Goal: Task Accomplishment & Management: Use online tool/utility

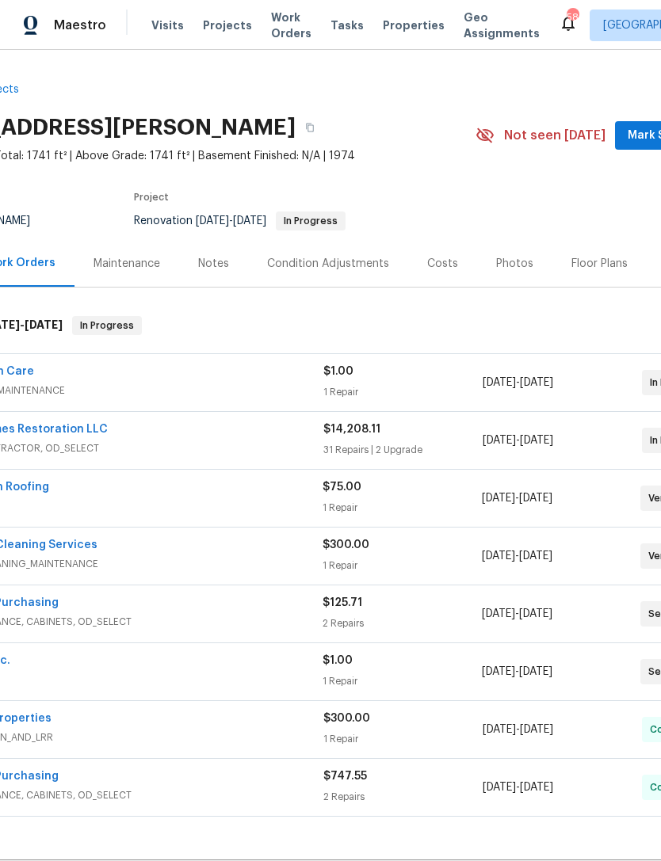
scroll to position [0, 105]
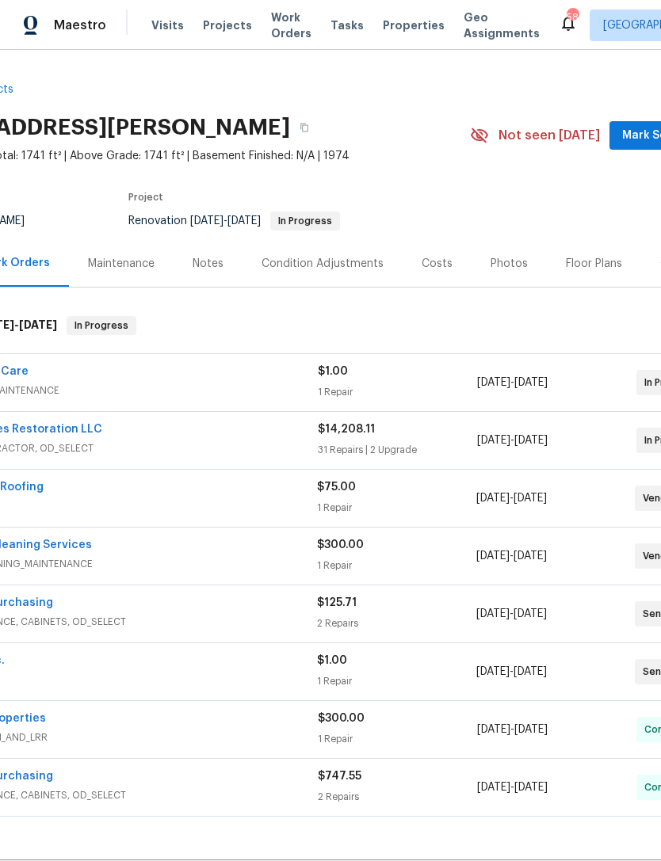
click at [633, 138] on span "Mark Seen" at bounding box center [651, 136] width 59 height 20
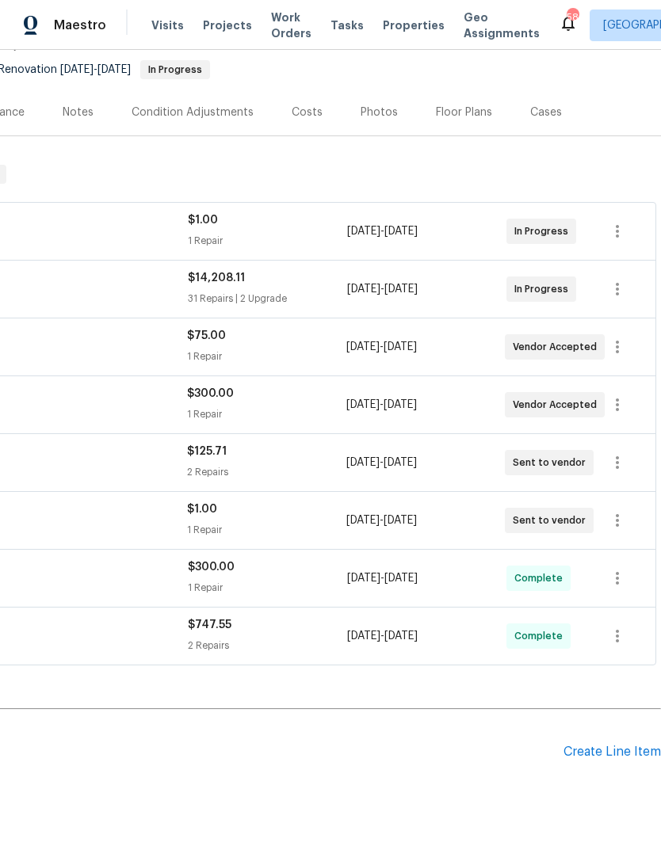
scroll to position [151, 234]
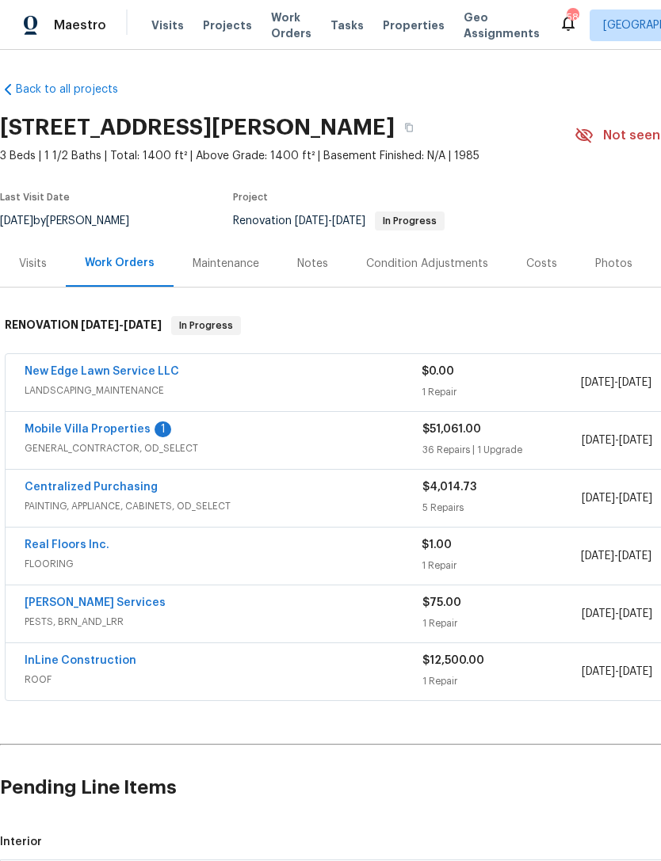
click at [117, 427] on link "Mobile Villa Properties" at bounding box center [88, 429] width 126 height 11
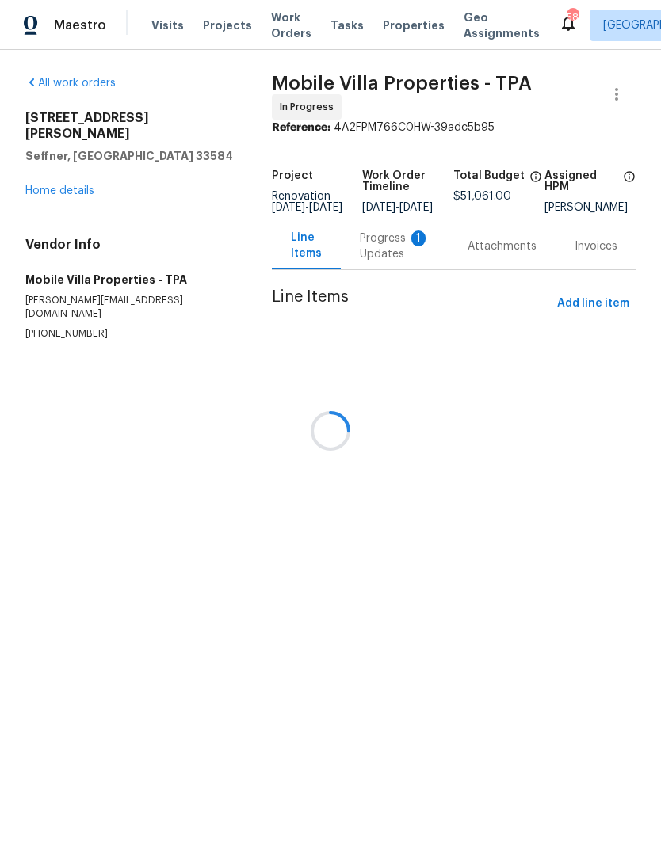
click at [381, 269] on div at bounding box center [330, 430] width 661 height 861
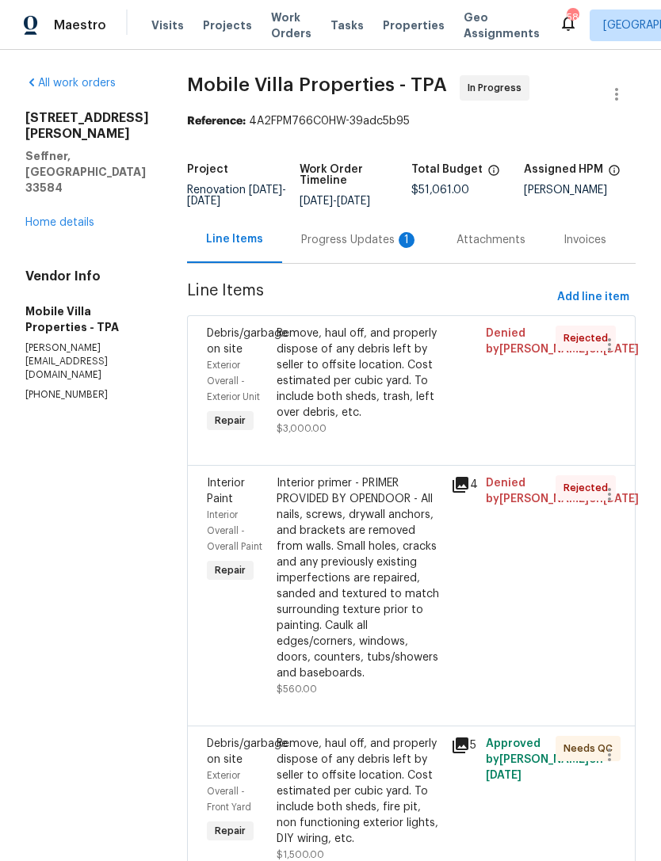
click at [307, 250] on div "Progress Updates 1" at bounding box center [359, 239] width 155 height 47
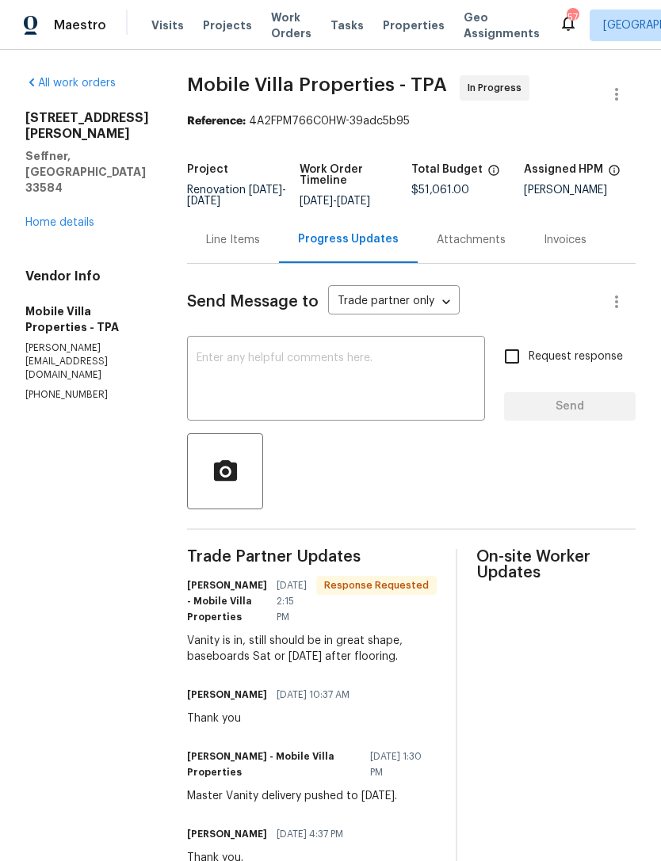
click at [337, 362] on textarea at bounding box center [335, 380] width 279 height 55
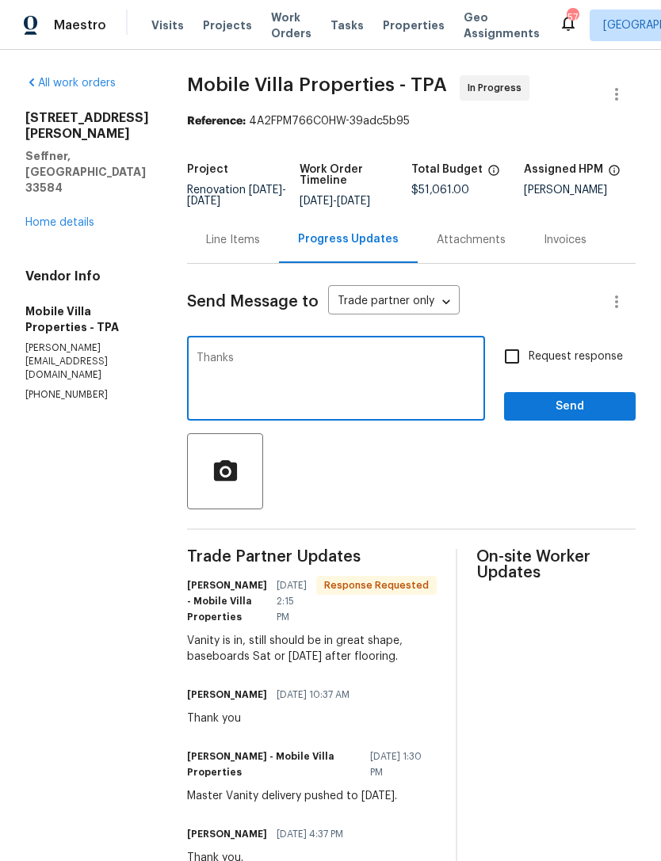
type textarea "Thanks"
click at [547, 414] on span "Send" at bounding box center [570, 407] width 106 height 20
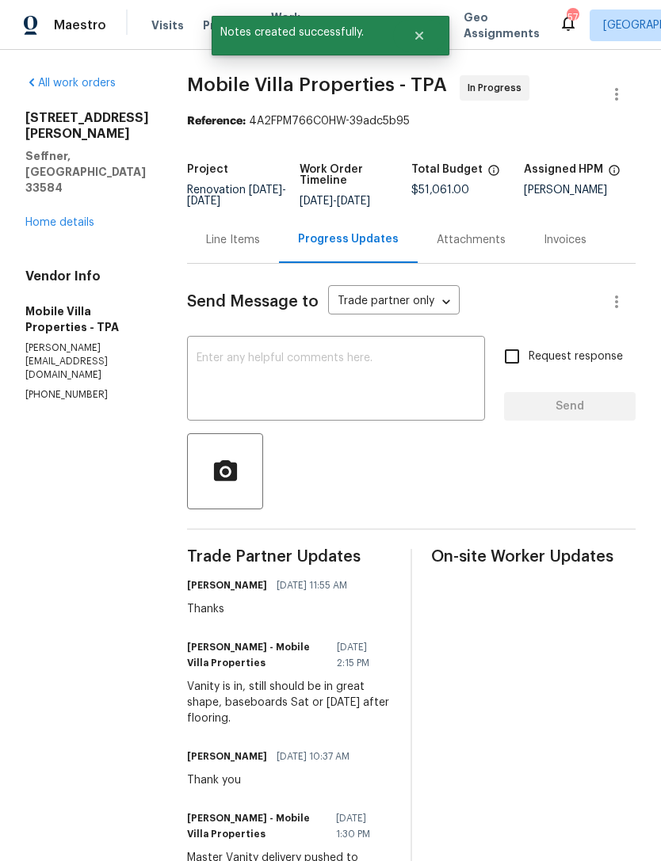
click at [49, 227] on link "Home details" at bounding box center [59, 222] width 69 height 11
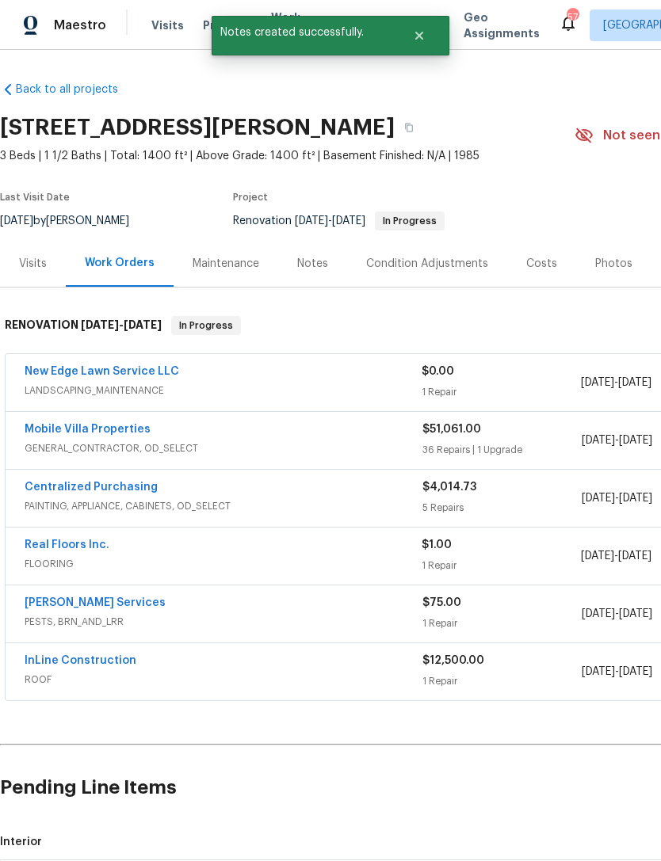
click at [128, 428] on link "Mobile Villa Properties" at bounding box center [88, 429] width 126 height 11
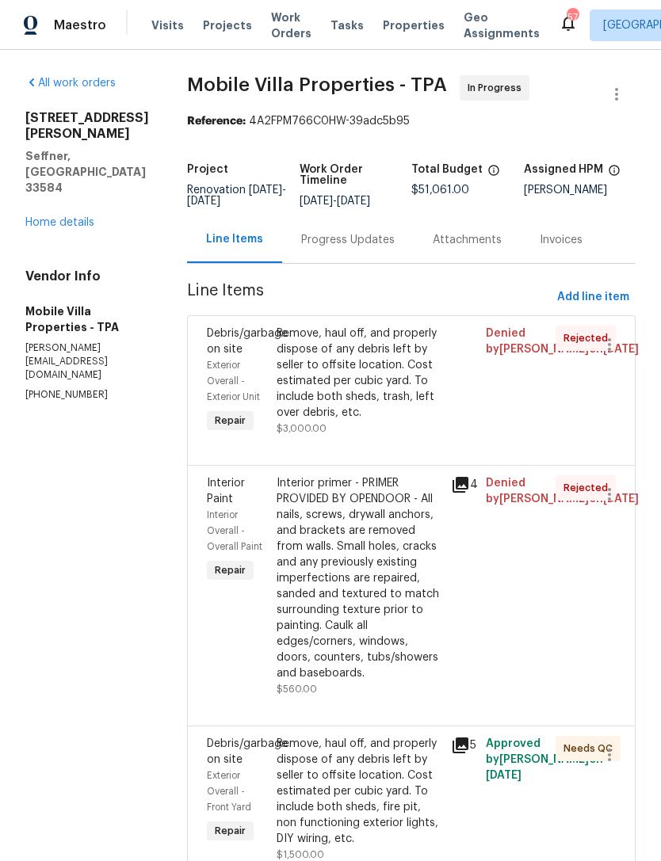
click at [51, 228] on link "Home details" at bounding box center [59, 222] width 69 height 11
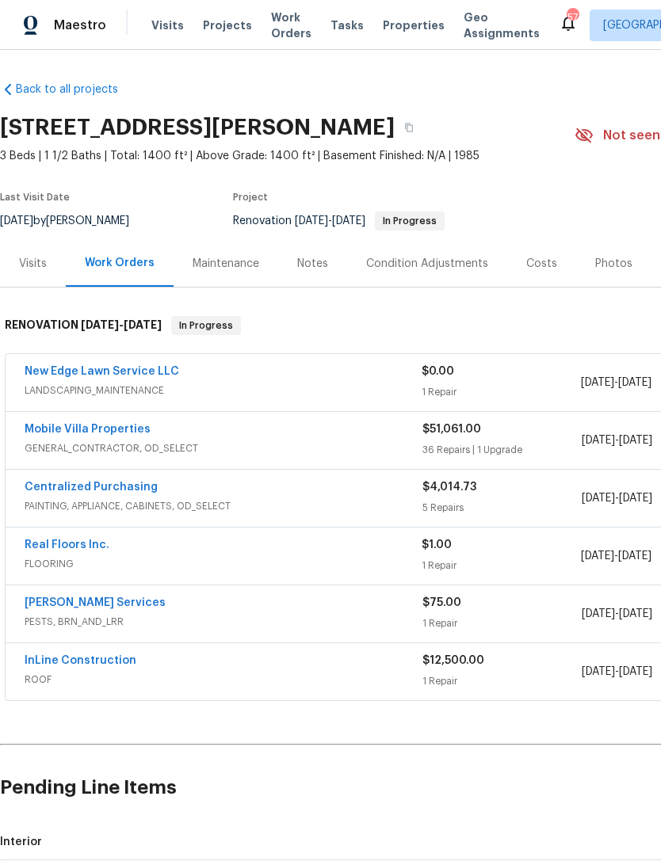
click at [92, 547] on link "Real Floors Inc." at bounding box center [67, 544] width 85 height 11
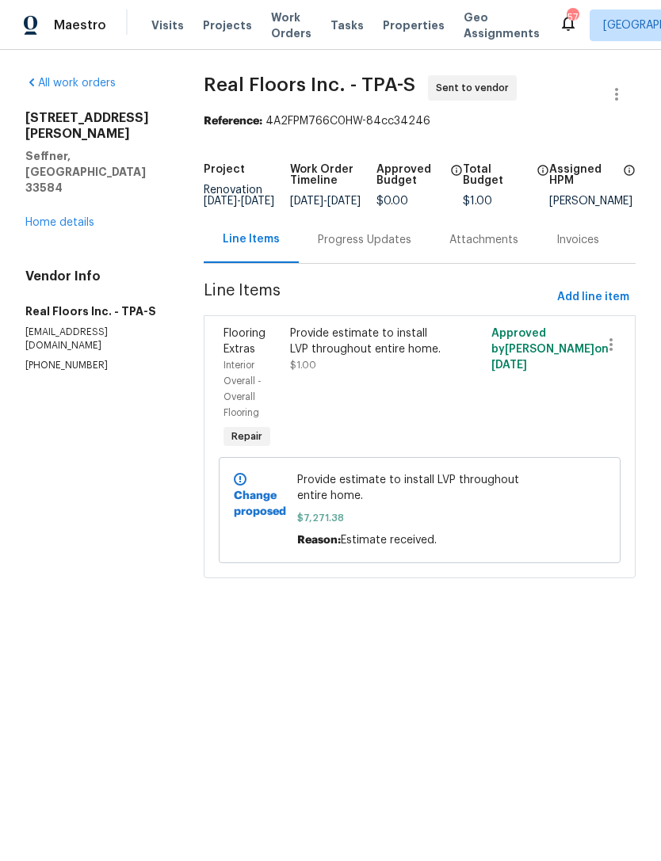
click at [403, 402] on div "Provide estimate to install LVP throughout entire home. $1.00" at bounding box center [368, 389] width 167 height 136
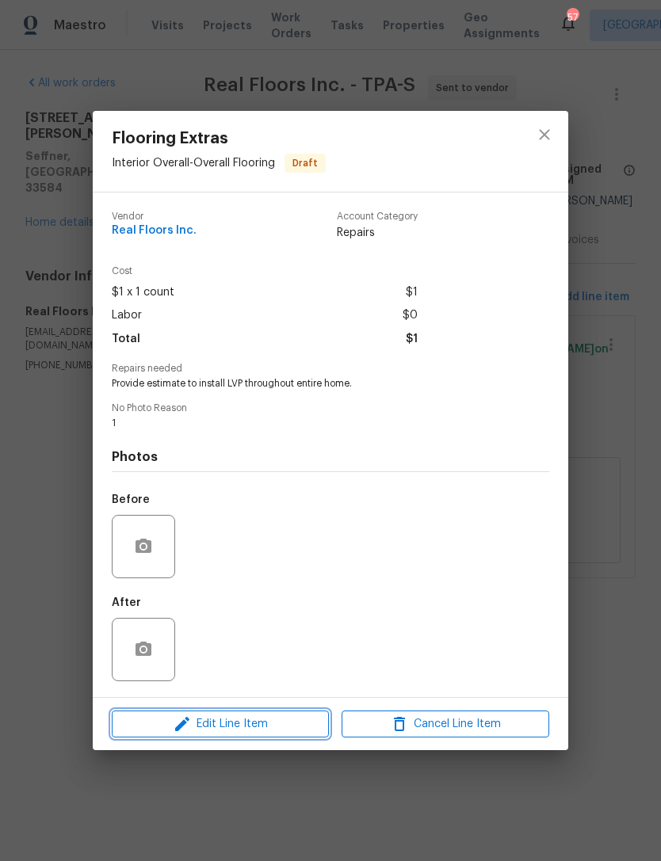
click at [300, 722] on span "Edit Line Item" at bounding box center [220, 725] width 208 height 20
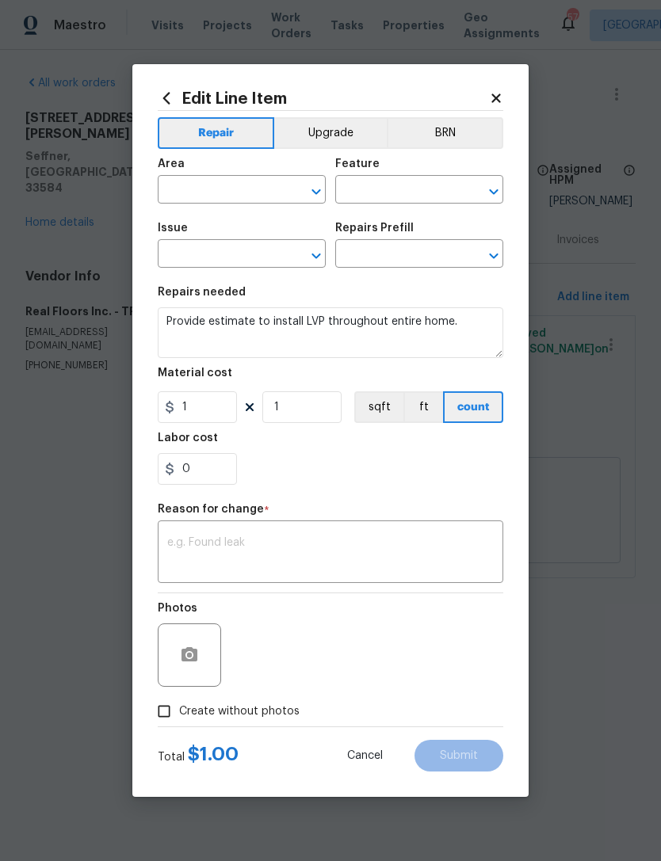
type input "Interior Overall"
type input "Overall Flooring"
type input "Flooring Extras"
type input "Add a Task $1.00"
click at [571, 431] on body "Maestro Visits Projects Work Orders Tasks Properties Geo Assignments 57 Tampa B…" at bounding box center [330, 311] width 661 height 623
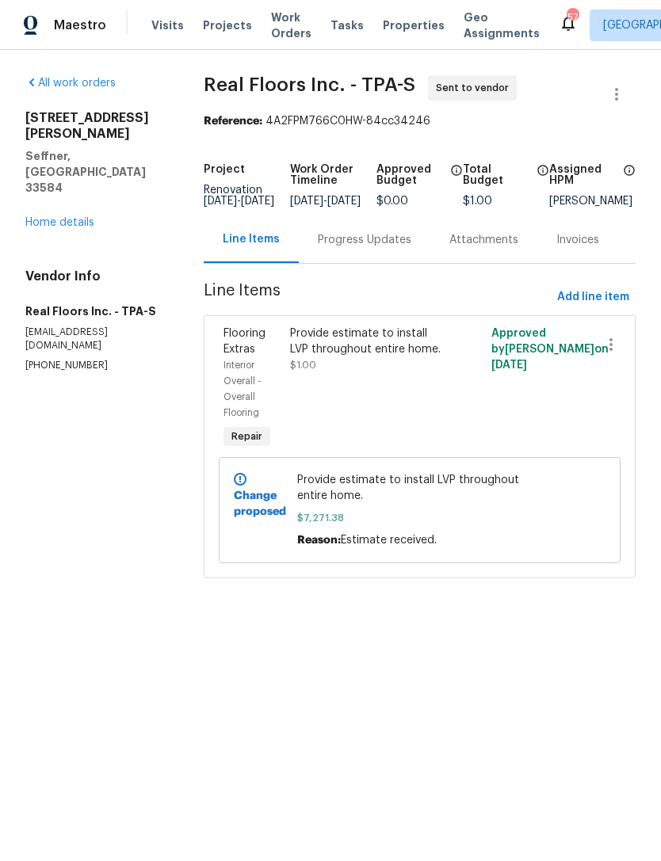
click at [476, 526] on span "$7,271.38" at bounding box center [419, 518] width 245 height 16
click at [397, 397] on div "Provide estimate to install LVP throughout entire home. $1.00" at bounding box center [368, 389] width 167 height 136
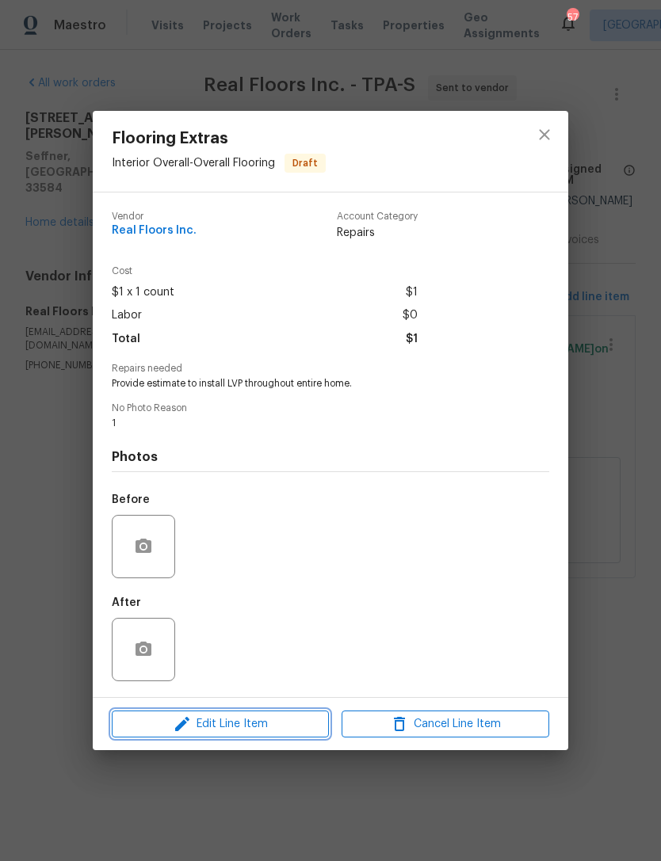
click at [295, 722] on span "Edit Line Item" at bounding box center [220, 725] width 208 height 20
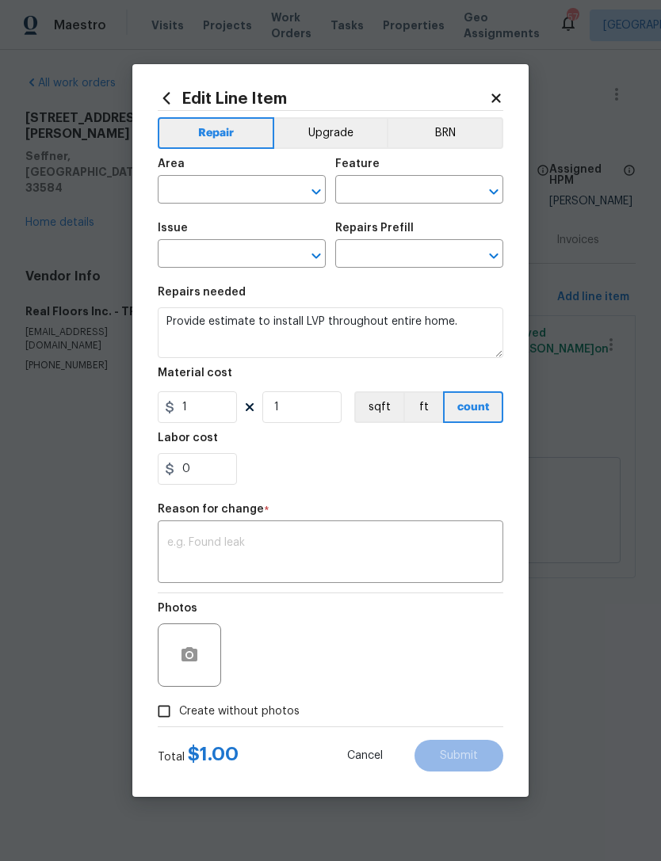
type input "Interior Overall"
type input "Overall Flooring"
type input "Flooring Extras"
type input "Add a Task $1.00"
click at [215, 417] on input "1" at bounding box center [197, 407] width 79 height 32
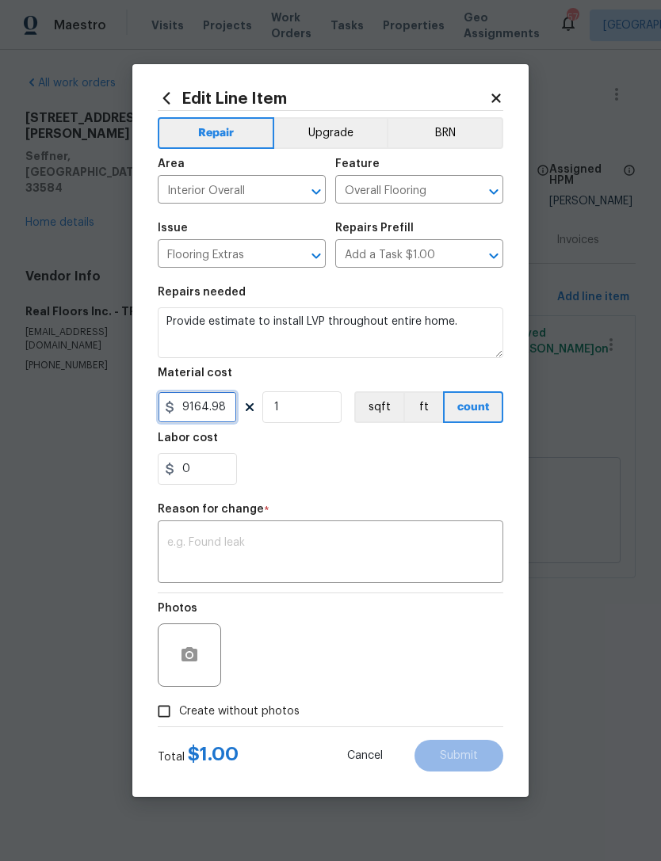
type input "9164.98"
click at [360, 563] on textarea at bounding box center [330, 553] width 326 height 33
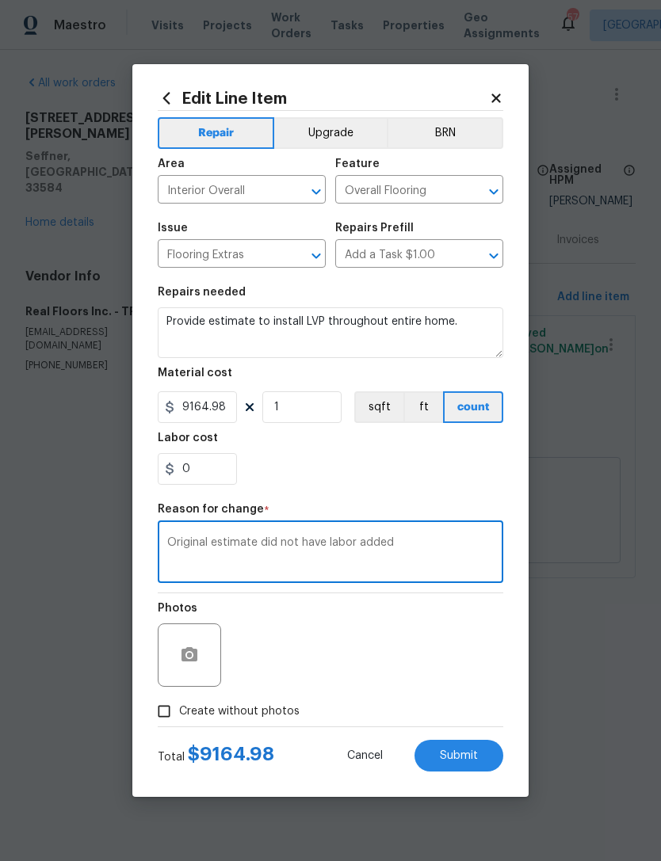
type textarea "Original estimate did not have labor added"
click at [394, 482] on div "0" at bounding box center [330, 469] width 345 height 32
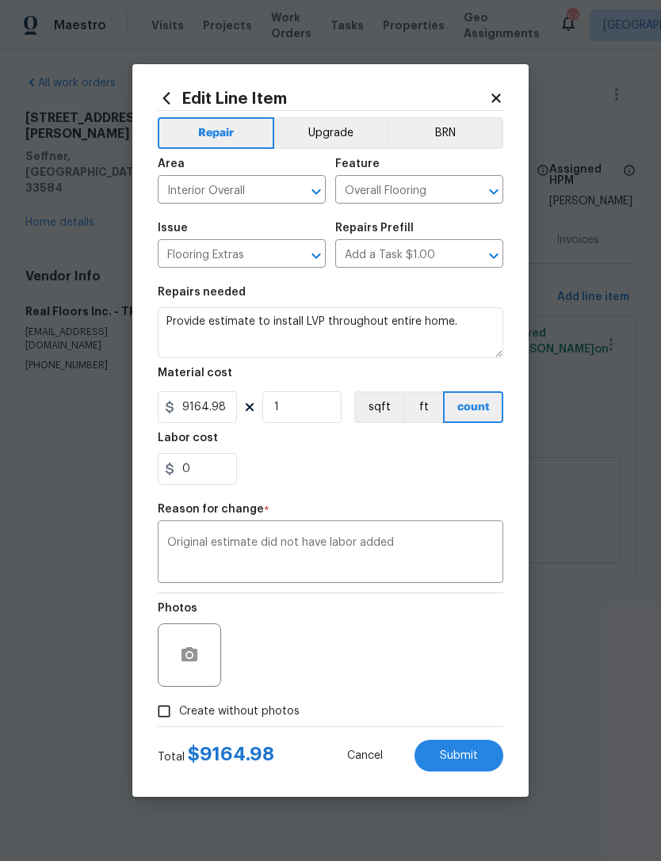
click at [459, 765] on button "Submit" at bounding box center [458, 756] width 89 height 32
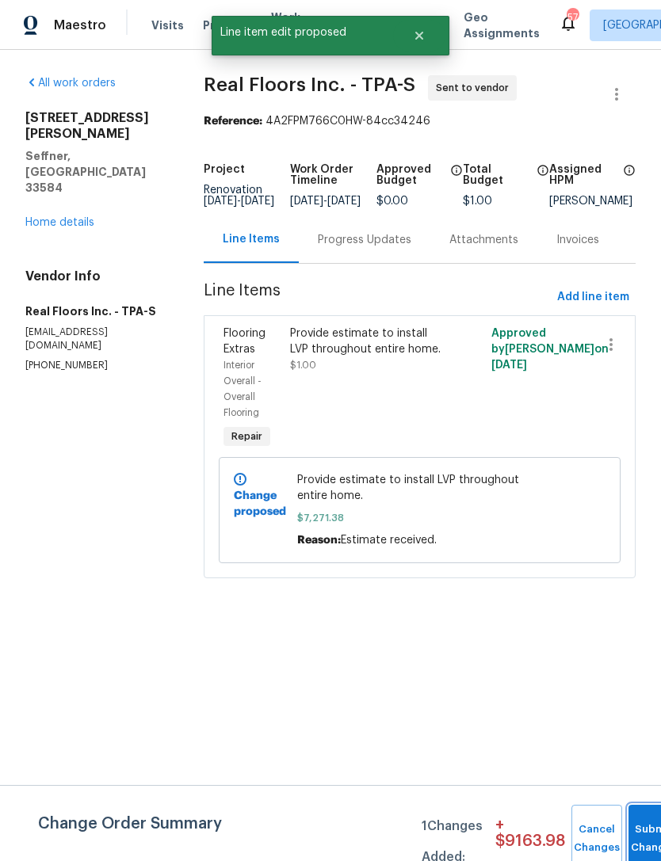
click at [635, 816] on button "Submit Changes" at bounding box center [653, 839] width 51 height 68
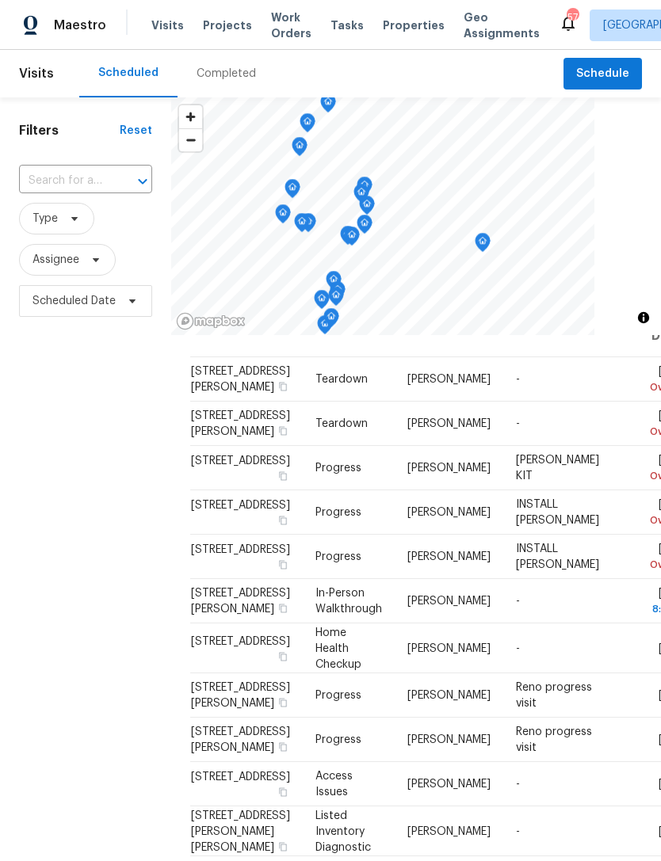
scroll to position [35, 0]
